Goal: Task Accomplishment & Management: Manage account settings

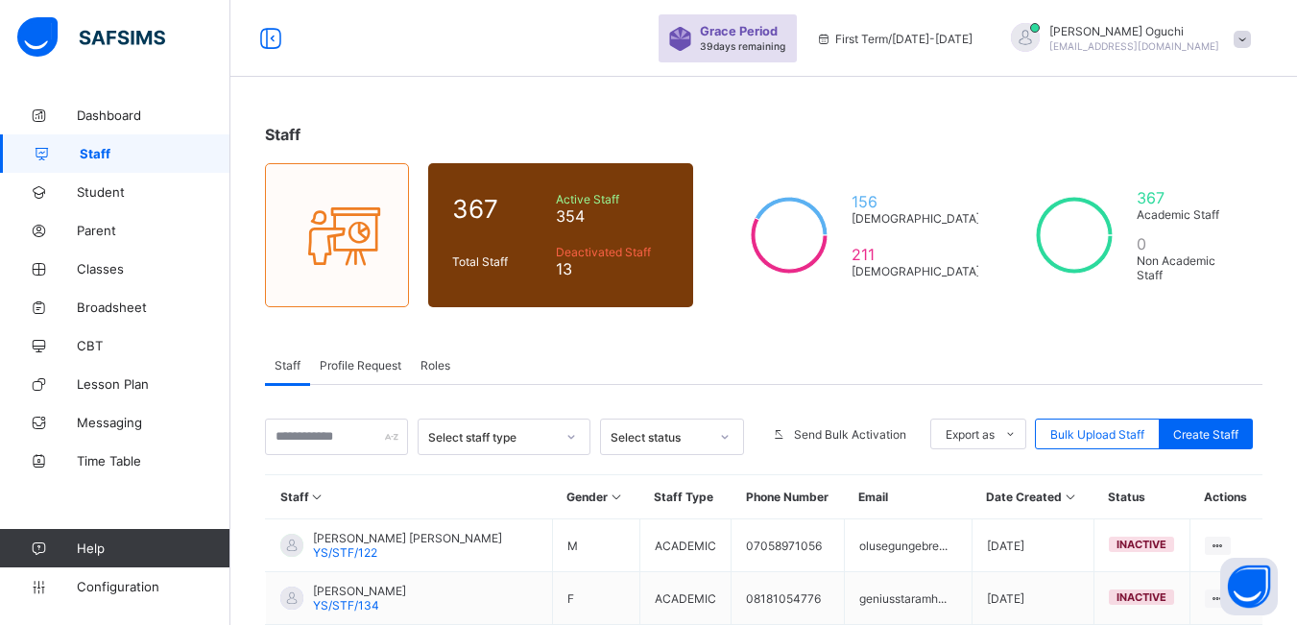
click at [339, 364] on span "Profile Request" at bounding box center [361, 365] width 82 height 14
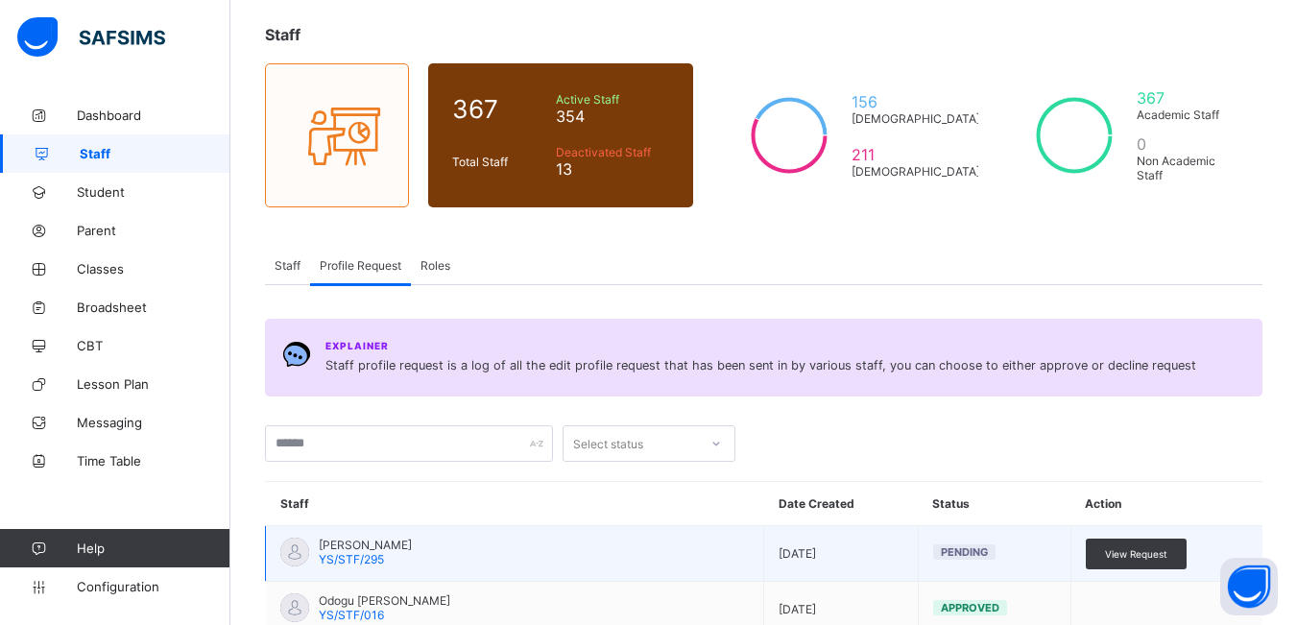
scroll to position [384, 0]
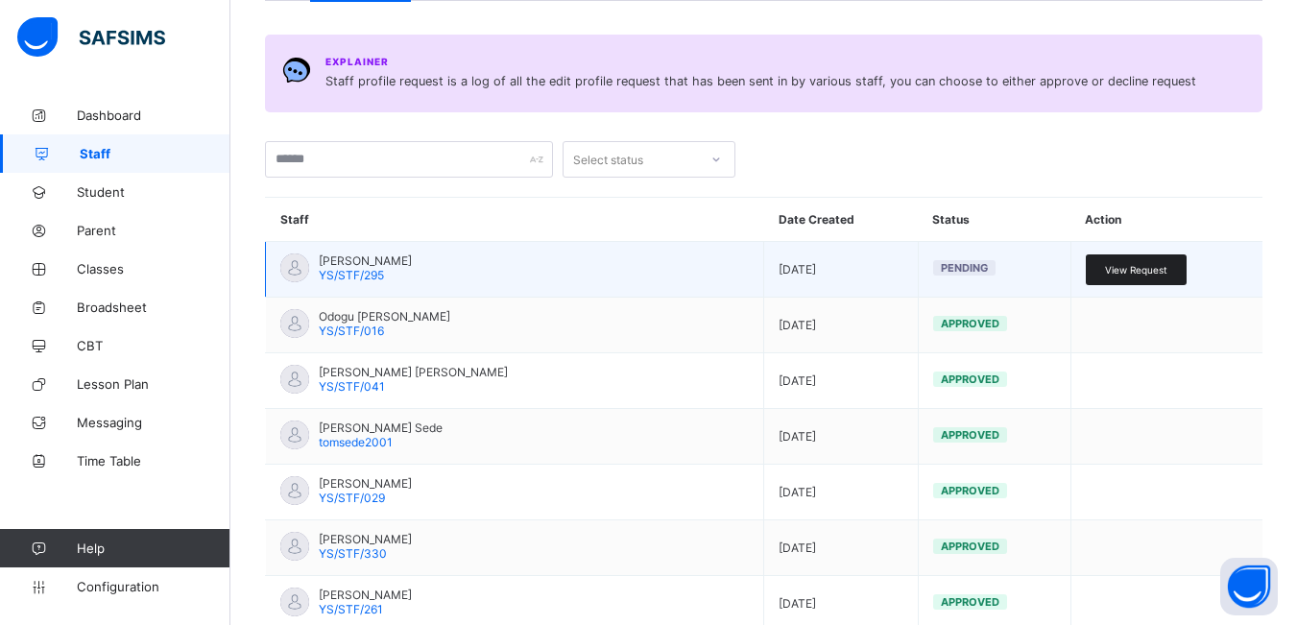
click at [1143, 271] on span "View Request" at bounding box center [1136, 270] width 62 height 12
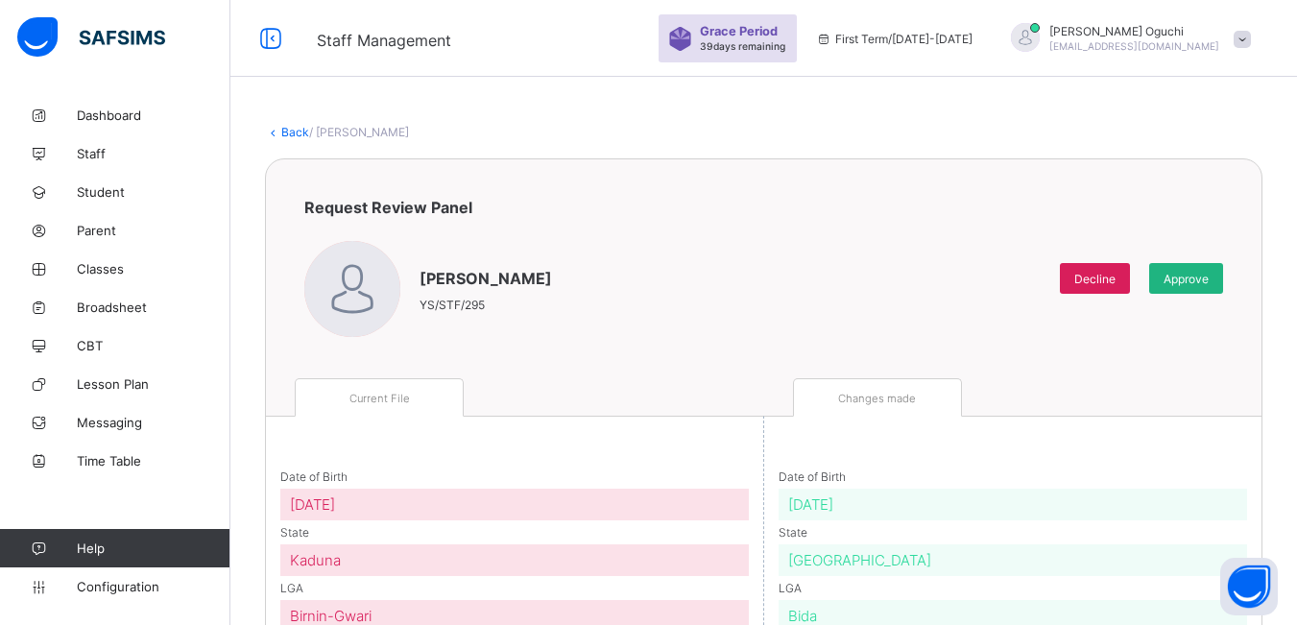
click at [1197, 277] on span "Approve" at bounding box center [1186, 279] width 45 height 14
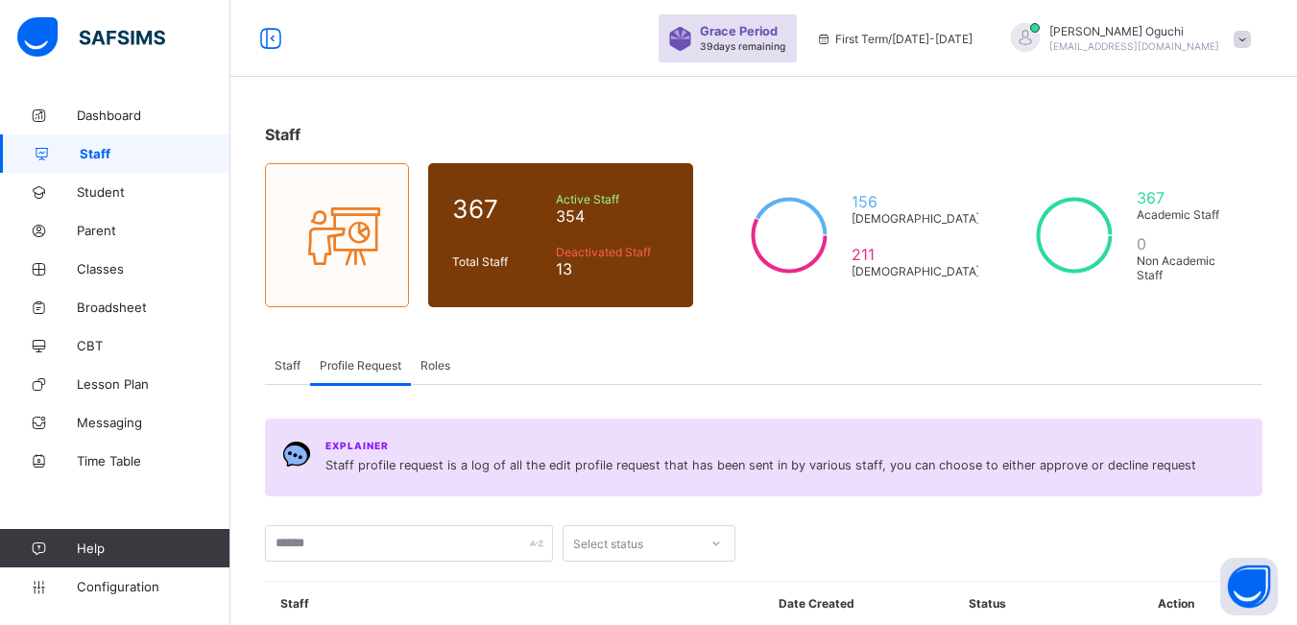
drag, startPoint x: 291, startPoint y: 371, endPoint x: 301, endPoint y: 368, distance: 10.0
click at [295, 368] on span "Staff" at bounding box center [288, 365] width 26 height 14
